Goal: Information Seeking & Learning: Learn about a topic

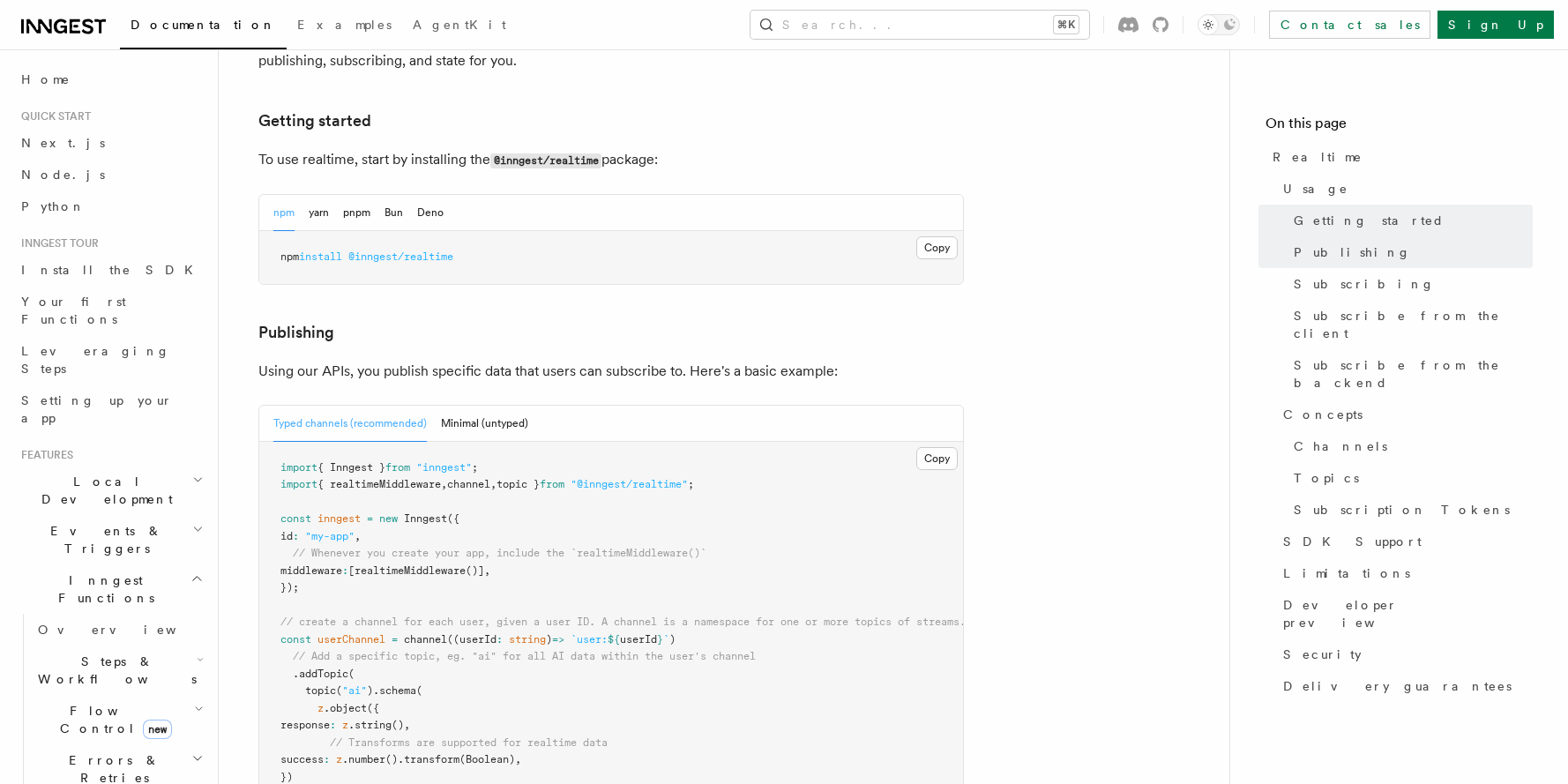
click at [101, 523] on span "Events & Triggers" at bounding box center [103, 540] width 178 height 35
click at [119, 632] on span "Sending events" at bounding box center [122, 650] width 169 height 35
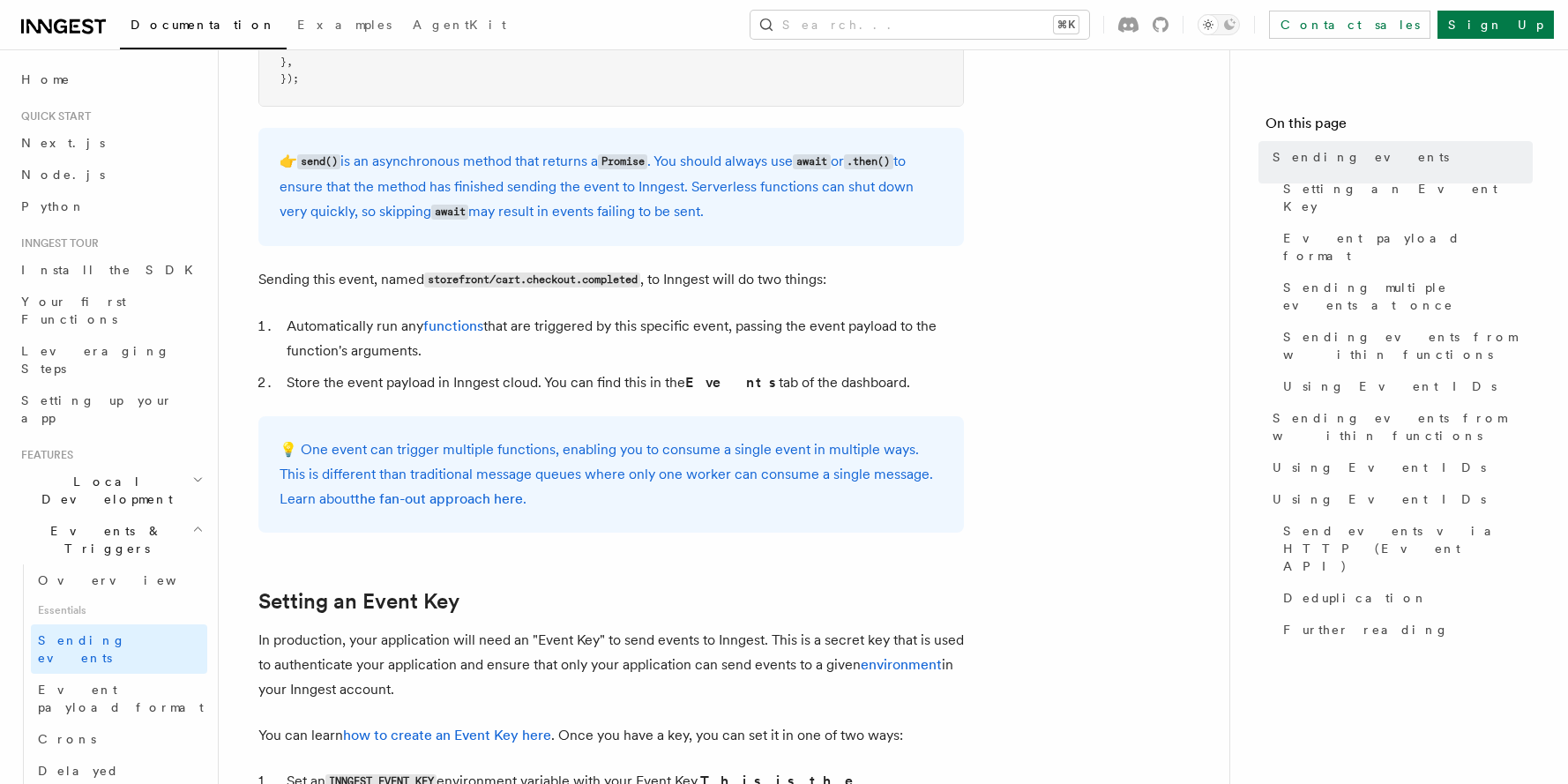
scroll to position [824, 0]
click at [309, 168] on code "send()" at bounding box center [319, 161] width 44 height 15
click at [311, 166] on code "send()" at bounding box center [319, 161] width 44 height 15
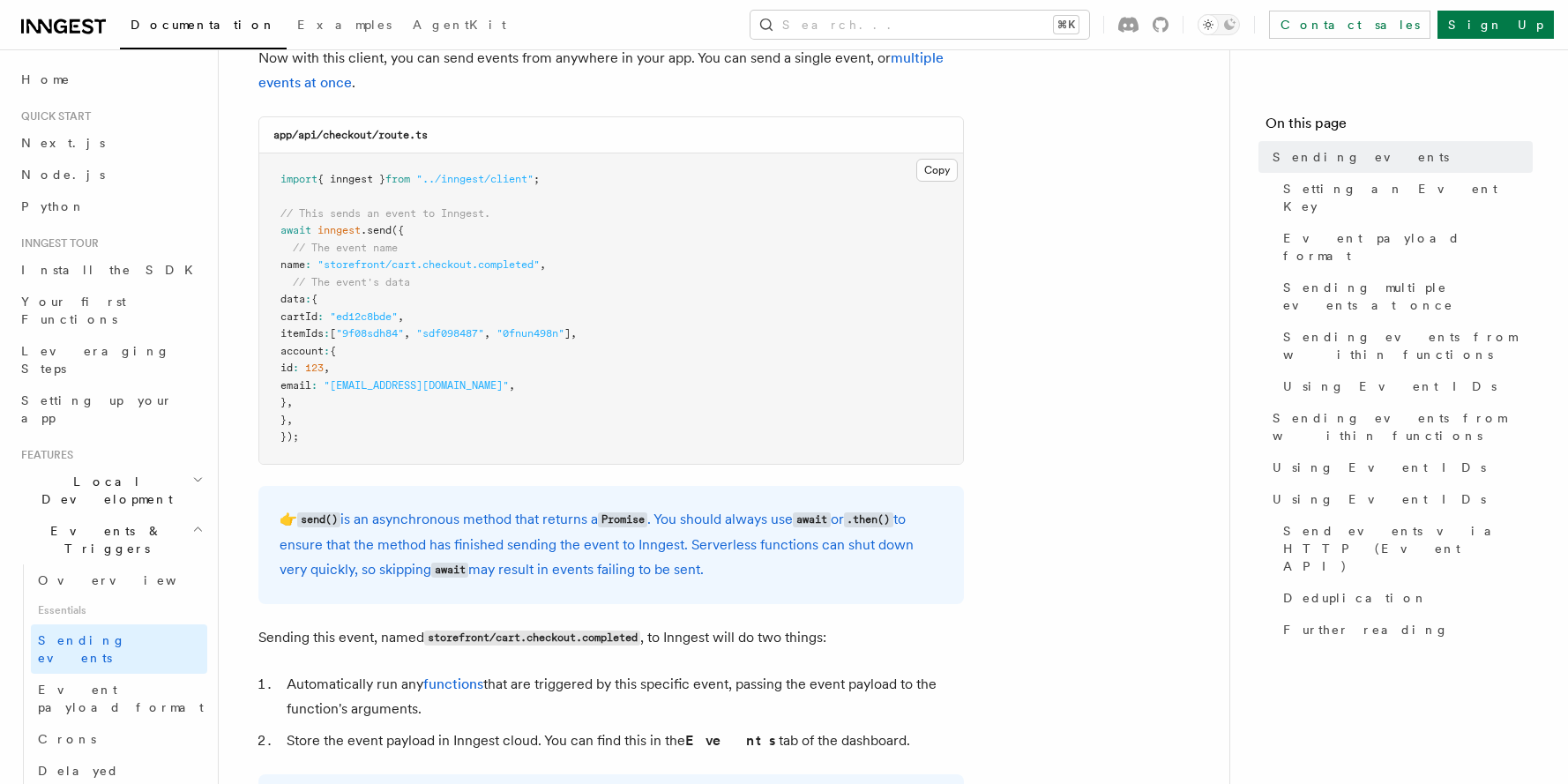
scroll to position [1243, 0]
